Goal: Information Seeking & Learning: Learn about a topic

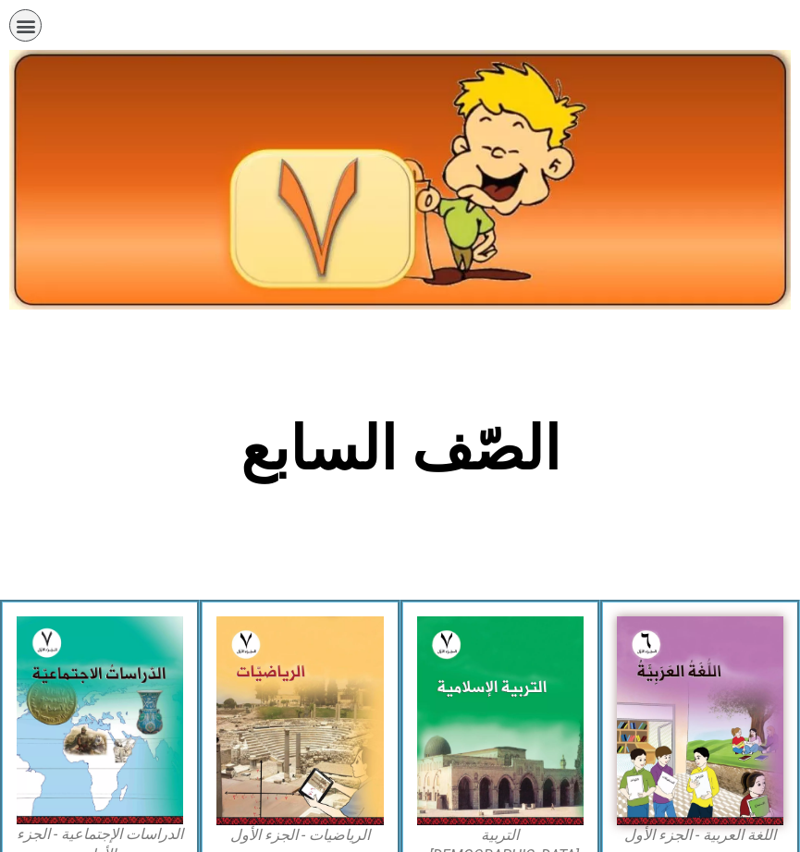
click at [770, 826] on figcaption "اللغة العربية - الجزء الأول​" at bounding box center [700, 836] width 166 height 20
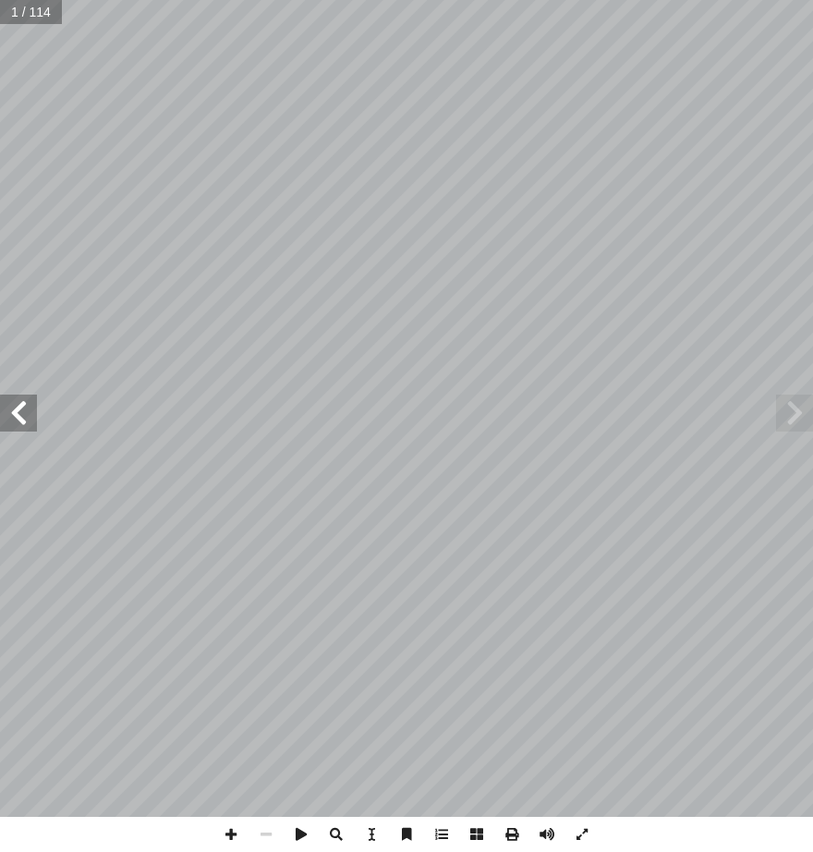
click at [21, 410] on span at bounding box center [18, 413] width 37 height 37
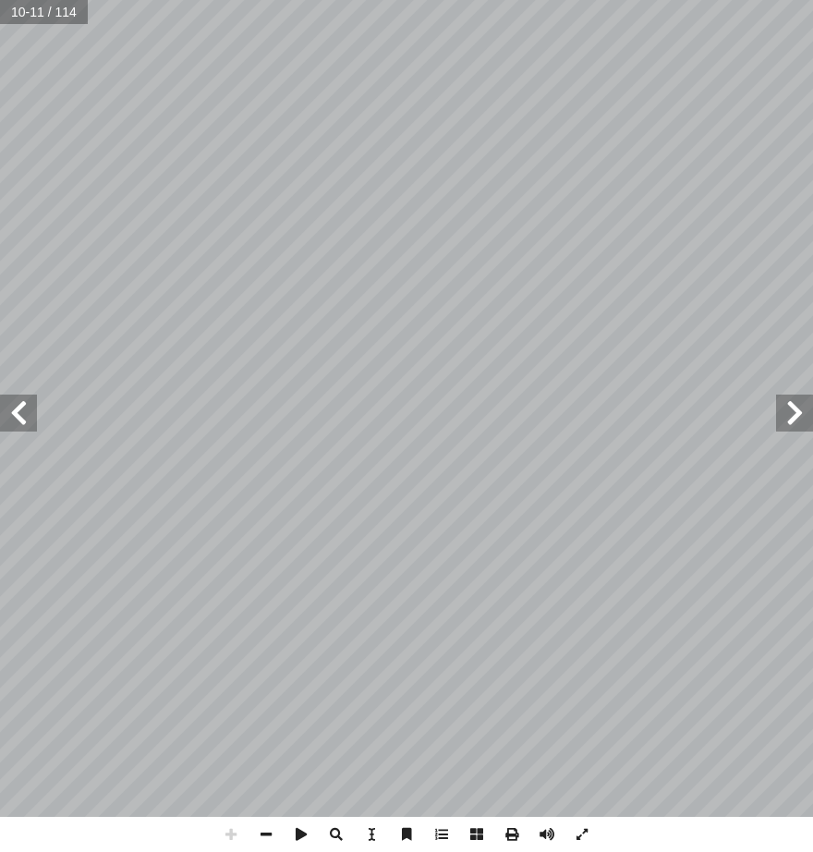
click at [804, 431] on span at bounding box center [795, 413] width 37 height 37
